Goal: Transaction & Acquisition: Purchase product/service

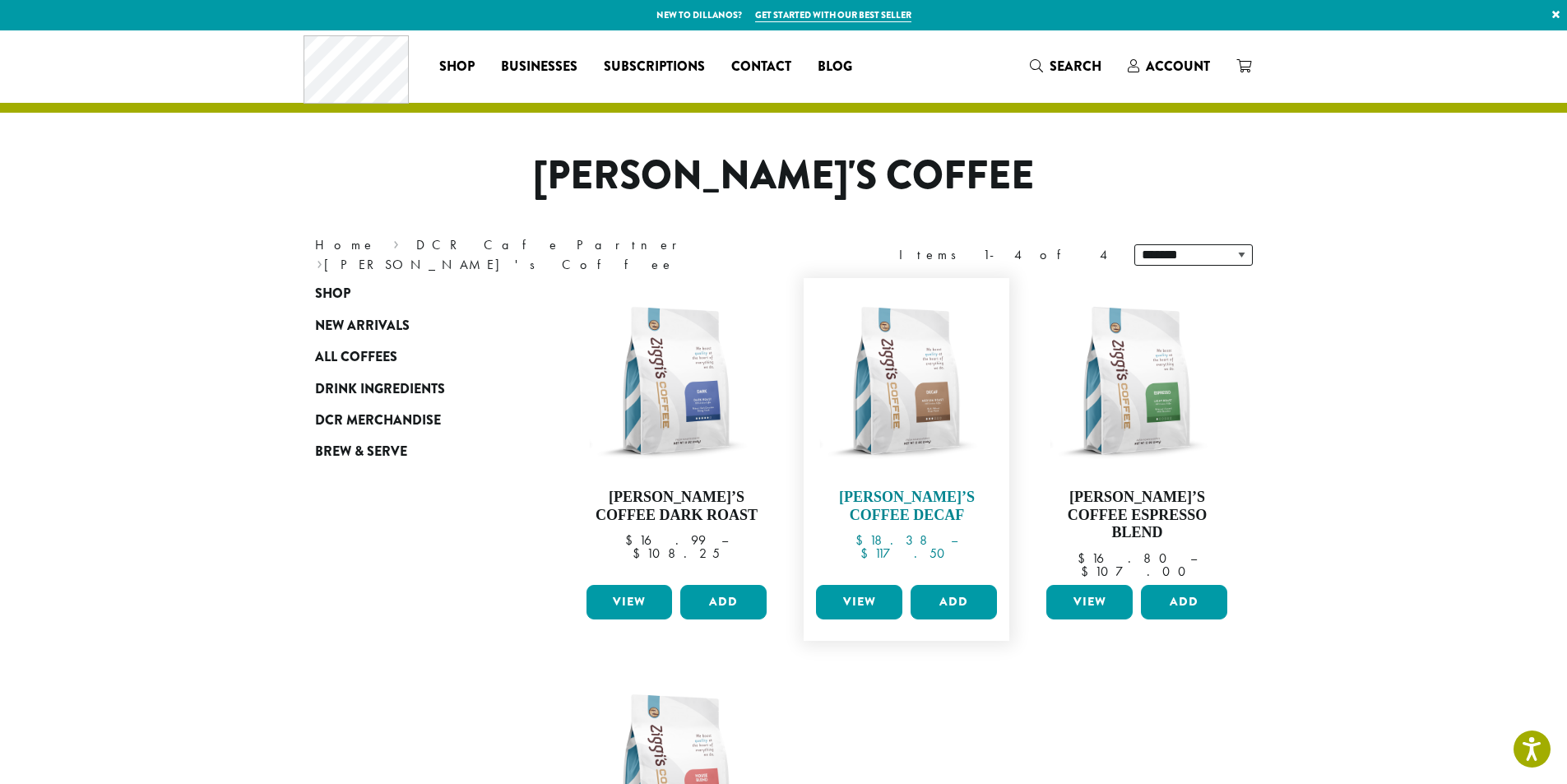
click at [939, 352] on img at bounding box center [907, 381] width 190 height 189
click at [907, 364] on img at bounding box center [907, 381] width 190 height 189
